Goal: Book appointment/travel/reservation

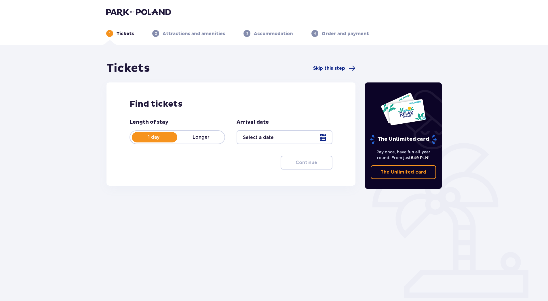
click at [200, 134] on p "Longer" at bounding box center [200, 137] width 47 height 6
click at [261, 135] on div at bounding box center [285, 137] width 96 height 14
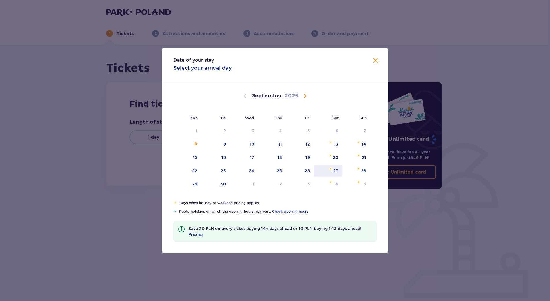
click at [330, 170] on img "Choose Saturday, September 27, 2025 as your check-in date. It’s available." at bounding box center [331, 168] width 4 height 3
click at [360, 171] on div "28" at bounding box center [357, 170] width 28 height 13
type input "27.09.25 - 28.09.25"
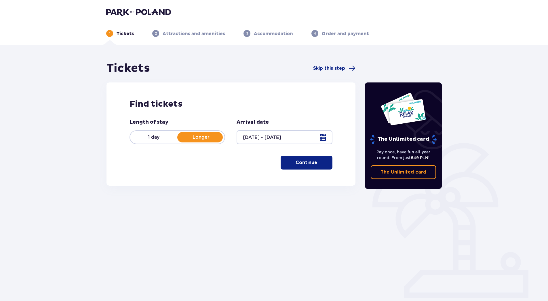
click at [309, 162] on p "Continue" at bounding box center [307, 162] width 22 height 6
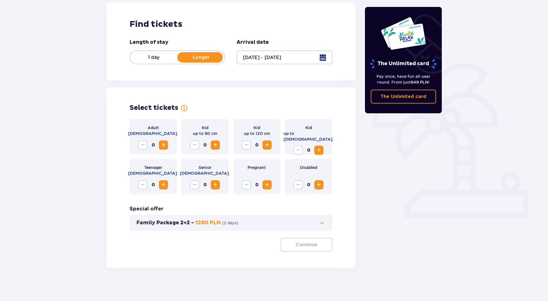
scroll to position [81, 0]
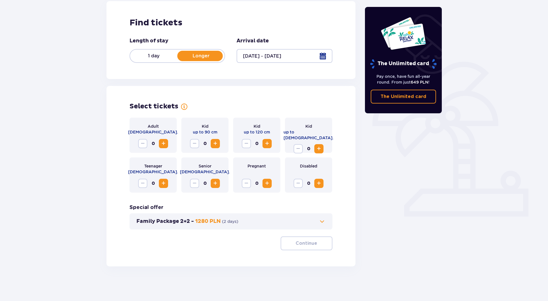
click at [164, 145] on span "Increase" at bounding box center [163, 143] width 7 height 7
click at [303, 242] on p "Continue" at bounding box center [307, 243] width 22 height 6
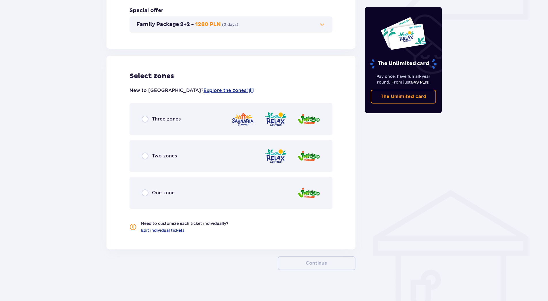
scroll to position [282, 0]
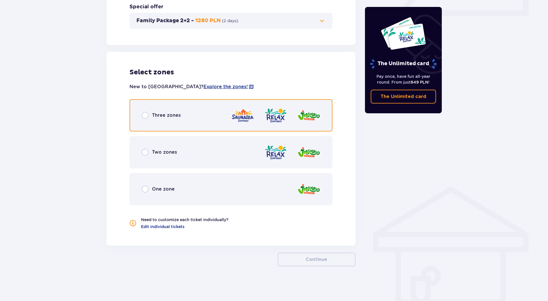
click at [147, 115] on input "radio" at bounding box center [145, 115] width 7 height 7
radio input "true"
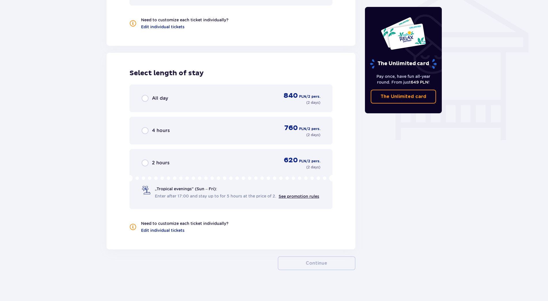
scroll to position [485, 0]
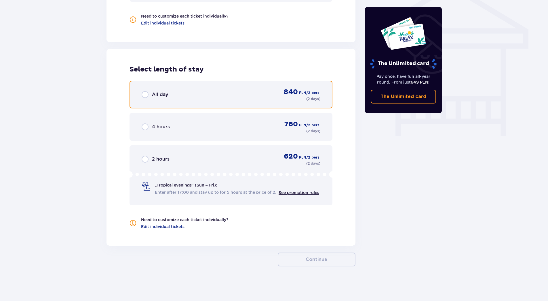
click at [143, 94] on input "radio" at bounding box center [145, 94] width 7 height 7
radio input "true"
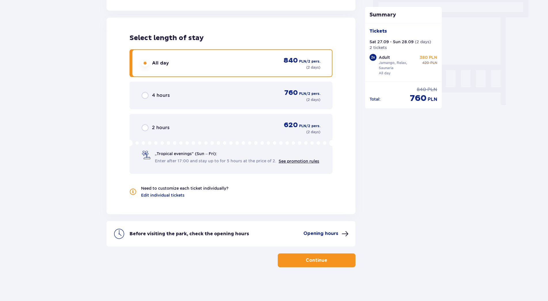
scroll to position [517, 0]
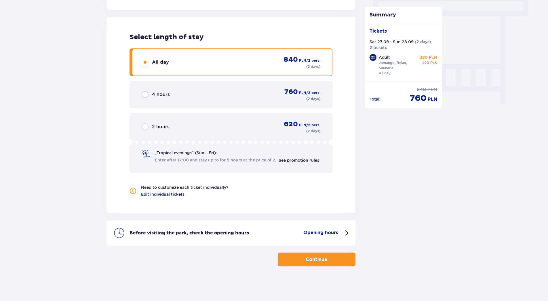
click at [183, 196] on span "Edit individual tickets" at bounding box center [162, 194] width 43 height 6
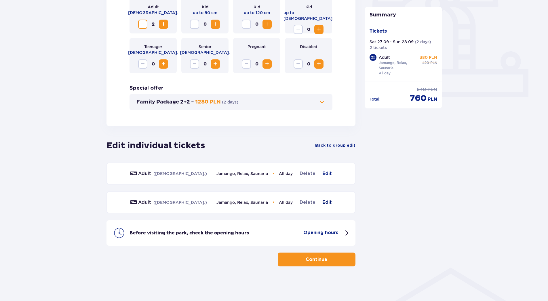
click at [330, 202] on span "Edit" at bounding box center [326, 202] width 9 height 7
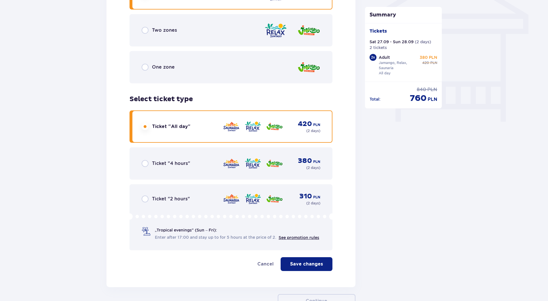
scroll to position [500, 0]
click at [299, 265] on p "Save changes" at bounding box center [306, 263] width 33 height 6
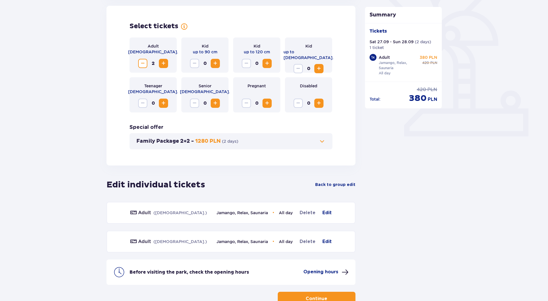
scroll to position [200, 0]
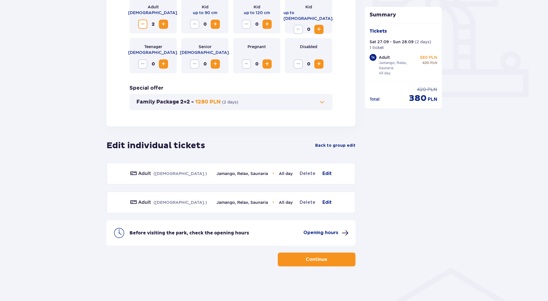
click at [344, 233] on span at bounding box center [345, 232] width 7 height 7
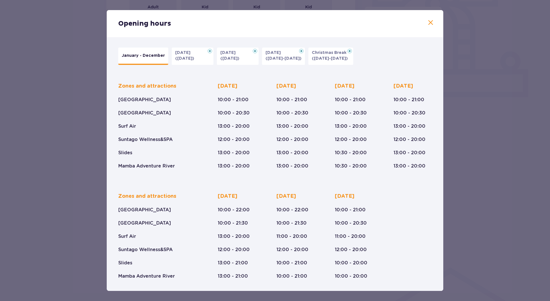
click at [72, 162] on div "Opening hours January - December Halloween (31.10.25) All Saints' Day (01.11.25…" at bounding box center [275, 150] width 550 height 301
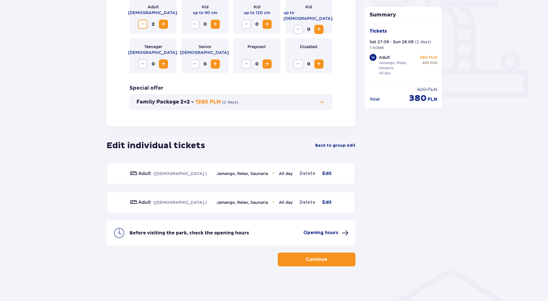
click at [310, 258] on p "Continue" at bounding box center [317, 259] width 22 height 6
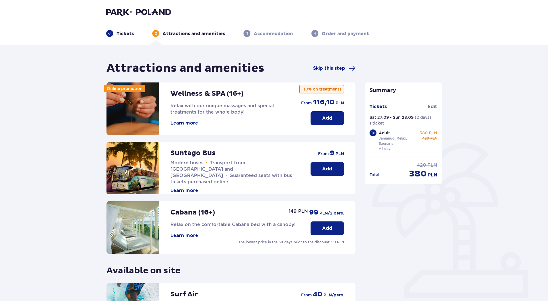
click at [126, 33] on p "Tickets" at bounding box center [125, 34] width 17 height 6
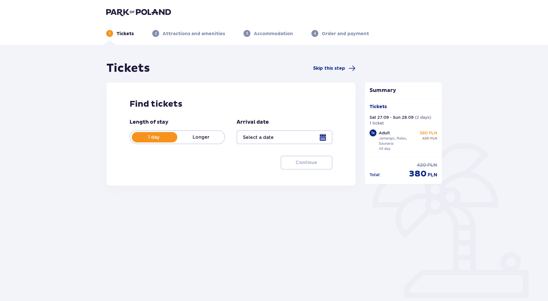
type input "27.09.25 - 28.09.25"
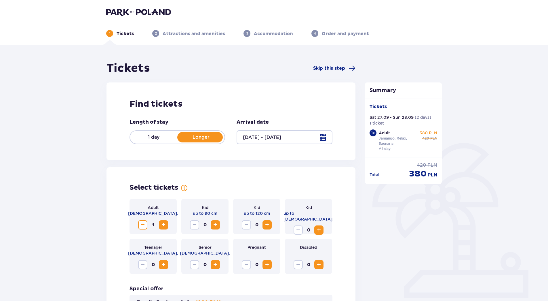
scroll to position [29, 0]
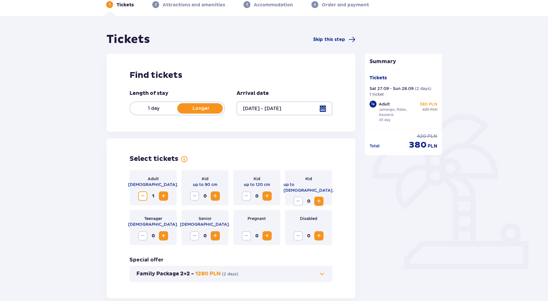
click at [160, 193] on span "Increase" at bounding box center [163, 195] width 7 height 7
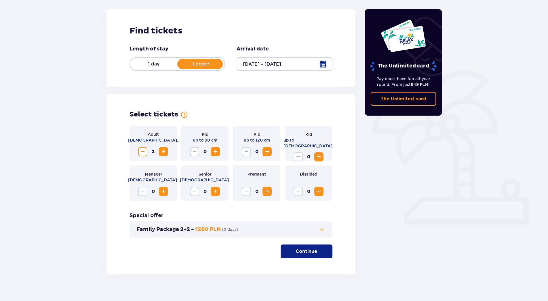
scroll to position [81, 0]
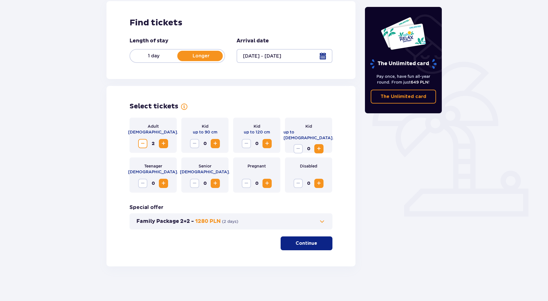
click at [322, 183] on span "Increase" at bounding box center [318, 183] width 7 height 7
click at [140, 143] on span "Decrease" at bounding box center [142, 143] width 7 height 7
click at [310, 242] on p "Continue" at bounding box center [307, 243] width 22 height 6
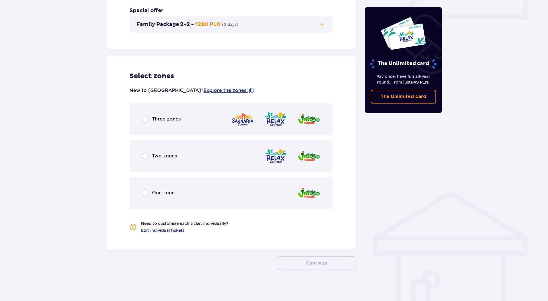
scroll to position [282, 0]
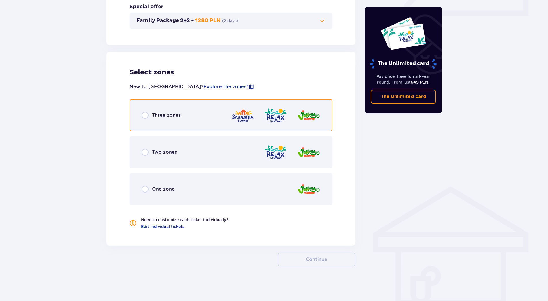
click at [146, 114] on input "radio" at bounding box center [145, 115] width 7 height 7
radio input "true"
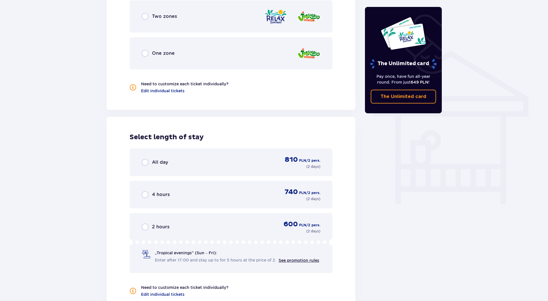
scroll to position [427, 0]
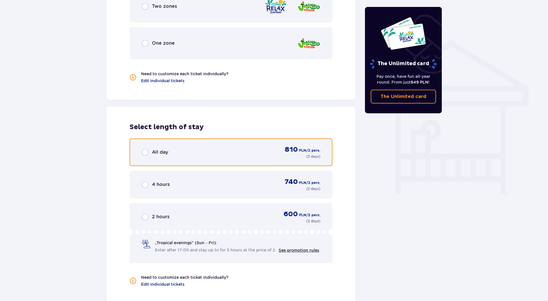
click at [147, 150] on input "radio" at bounding box center [145, 152] width 7 height 7
radio input "true"
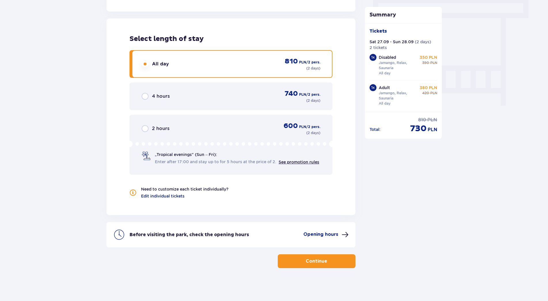
scroll to position [517, 0]
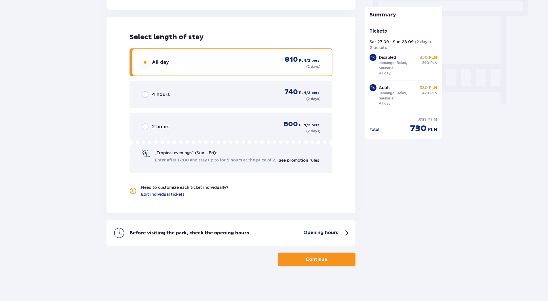
click at [300, 260] on button "Continue" at bounding box center [317, 259] width 78 height 14
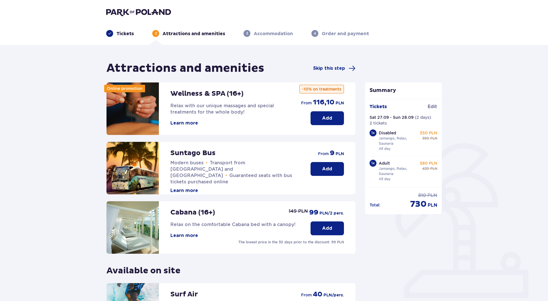
click at [124, 12] on img at bounding box center [138, 12] width 65 height 8
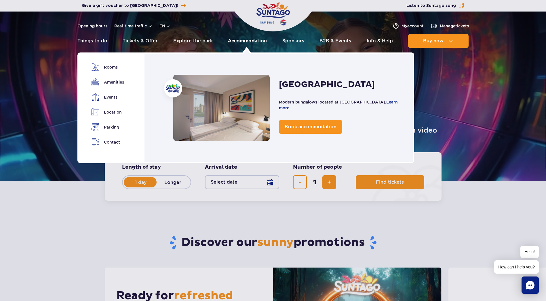
click at [250, 40] on link "Accommodation" at bounding box center [247, 41] width 39 height 14
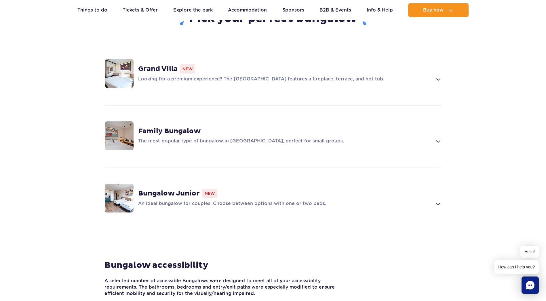
scroll to position [403, 0]
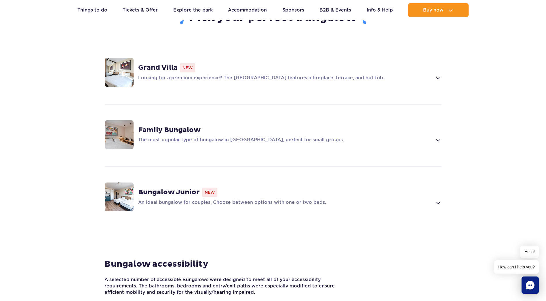
click at [159, 199] on p "An ideal bungalow for couples. Choose between options with one or two beds." at bounding box center [285, 202] width 294 height 7
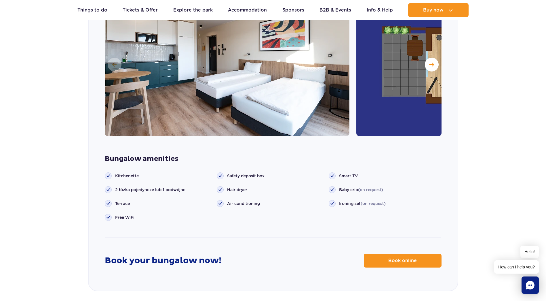
scroll to position [664, 0]
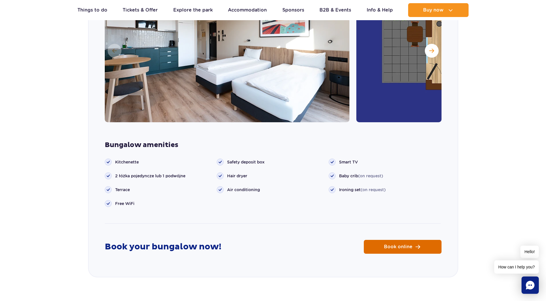
click at [395, 244] on span "Book online" at bounding box center [398, 246] width 28 height 5
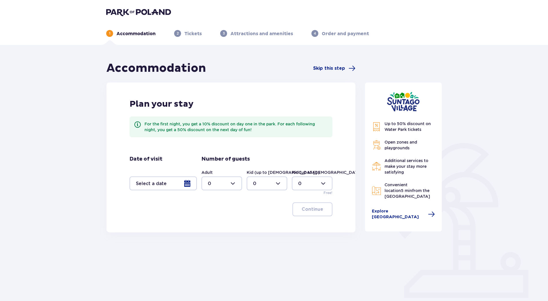
click at [157, 187] on div at bounding box center [163, 183] width 67 height 14
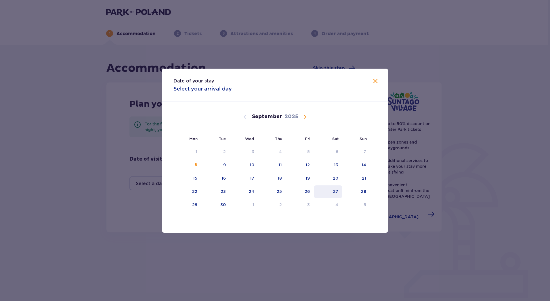
click at [332, 188] on div "27" at bounding box center [328, 191] width 28 height 13
click at [372, 191] on div "August 2025 28 29 30 31 1 2 3 4 5 6 7 8 9 10 11 12 13 14 15 16 17 18 19 20 21 2…" at bounding box center [275, 212] width 226 height 220
click at [362, 195] on div "28" at bounding box center [357, 191] width 28 height 13
type input "27.09.25 - 28.09.25"
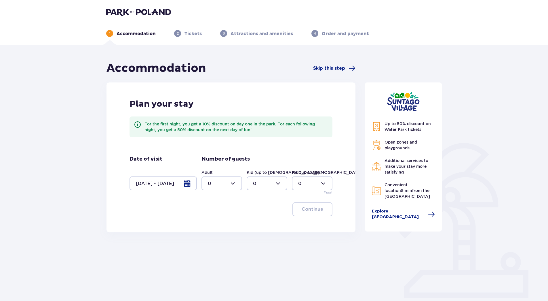
click at [221, 183] on div at bounding box center [222, 183] width 41 height 14
click at [218, 222] on div "2" at bounding box center [222, 225] width 28 height 6
type input "2"
click at [312, 211] on p "Continue" at bounding box center [313, 209] width 22 height 6
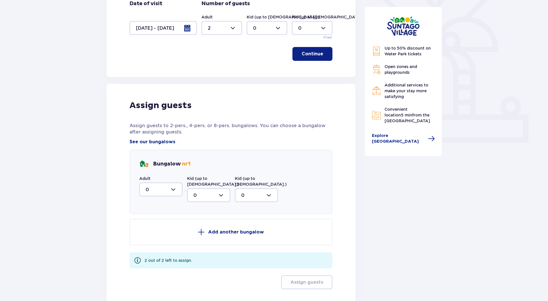
scroll to position [159, 0]
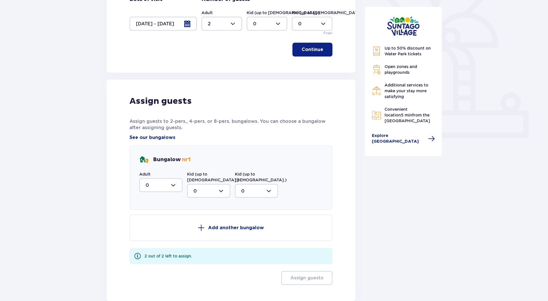
click at [156, 186] on div at bounding box center [160, 185] width 43 height 14
click at [153, 226] on div "2" at bounding box center [161, 226] width 31 height 6
type input "2"
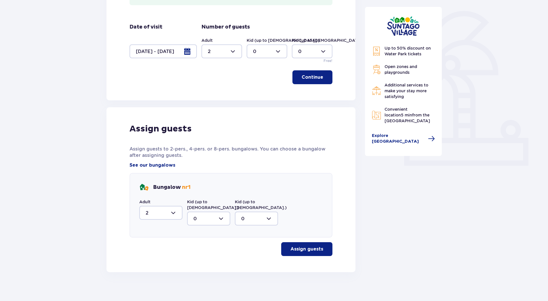
click at [301, 246] on p "Assign guests" at bounding box center [306, 249] width 33 height 6
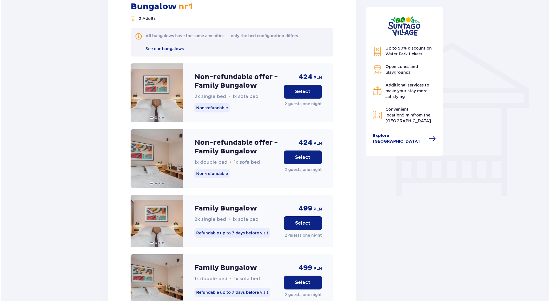
scroll to position [422, 0]
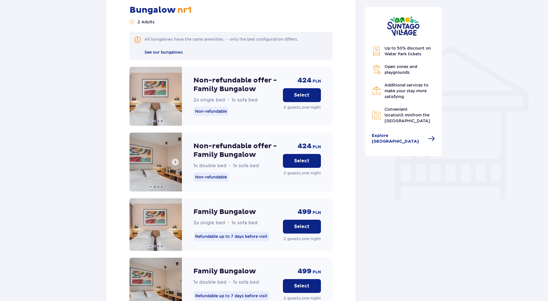
click at [147, 155] on img at bounding box center [156, 161] width 52 height 59
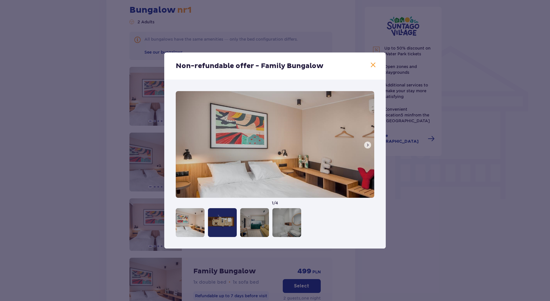
click at [363, 147] on img at bounding box center [275, 144] width 199 height 107
click at [365, 146] on button at bounding box center [367, 144] width 7 height 7
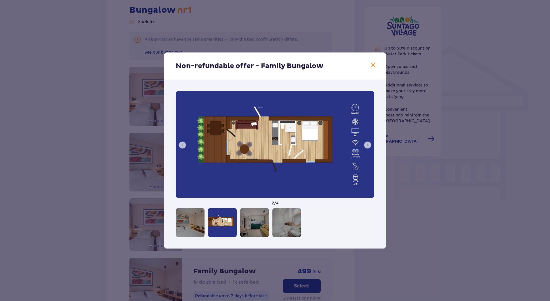
click at [366, 146] on span at bounding box center [368, 144] width 5 height 5
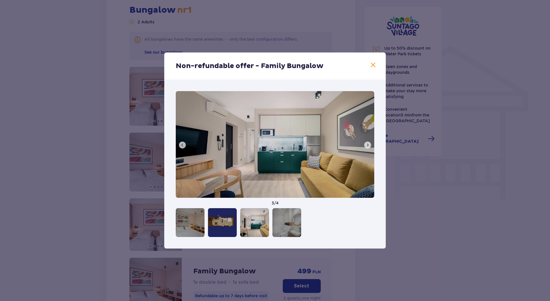
click at [366, 146] on span at bounding box center [368, 144] width 5 height 5
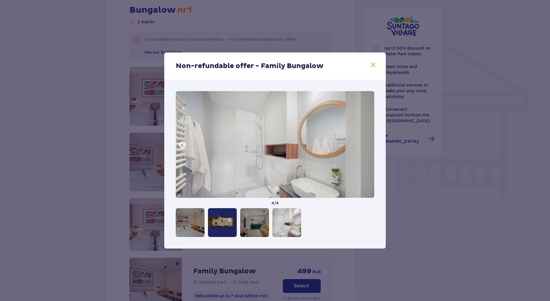
click at [366, 146] on img at bounding box center [275, 144] width 199 height 107
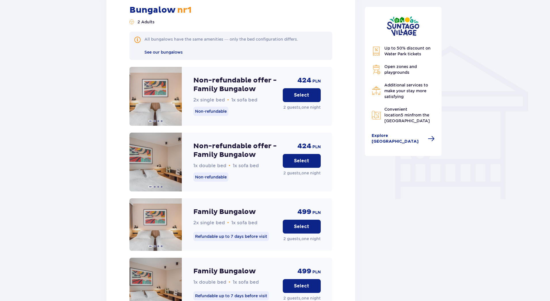
click at [474, 158] on div "Accommodation Skip this step Plan your stay For the first night, you get a 10% …" at bounding box center [274, 137] width 548 height 1029
click at [76, 38] on div "Accommodation Skip this step Plan your stay For the first night, you get a 10% …" at bounding box center [274, 137] width 548 height 1029
click at [479, 82] on div "Accommodation Skip this step Plan your stay For the first night, you get a 10% …" at bounding box center [274, 137] width 548 height 1029
drag, startPoint x: 79, startPoint y: 88, endPoint x: 44, endPoint y: 17, distance: 79.8
click at [79, 88] on div "Accommodation Skip this step Plan your stay For the first night, you get a 10% …" at bounding box center [274, 137] width 548 height 1029
